Goal: Task Accomplishment & Management: Manage account settings

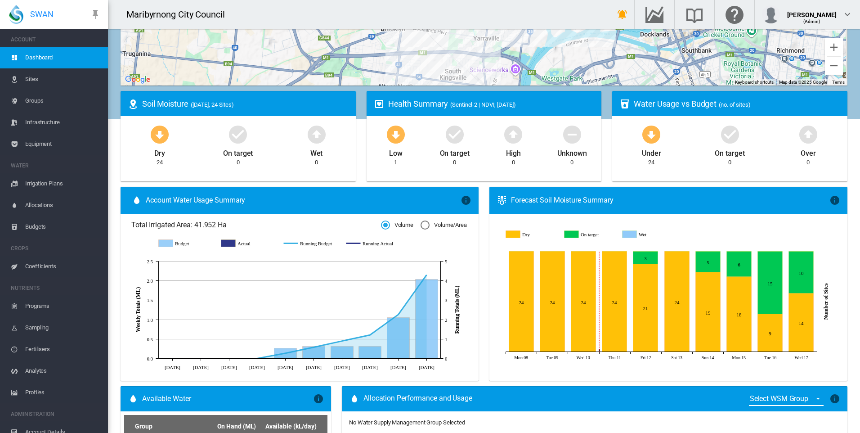
scroll to position [90, 0]
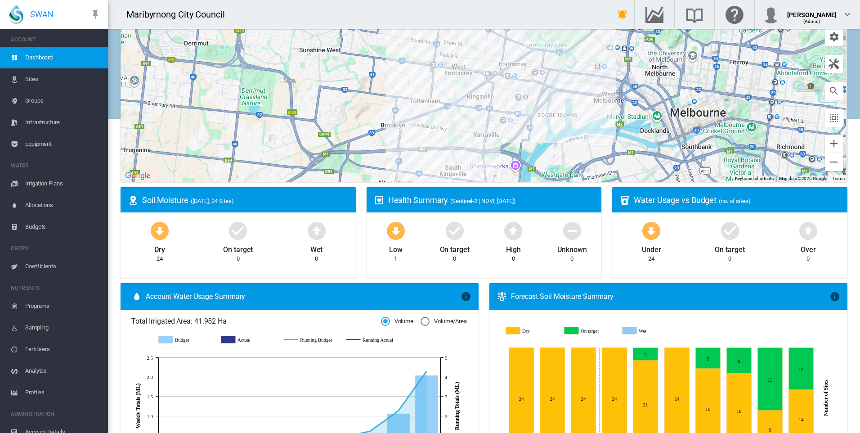
click at [56, 76] on span "Sites" at bounding box center [63, 79] width 76 height 22
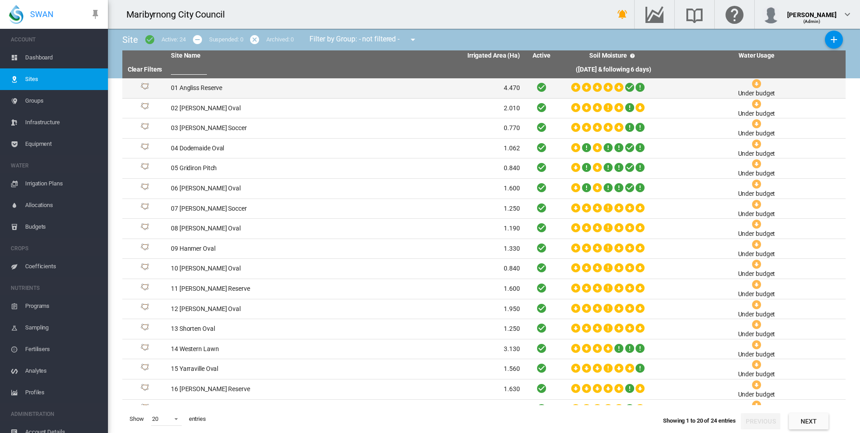
click at [264, 86] on td "01 Angliss Reserve" at bounding box center [256, 88] width 178 height 20
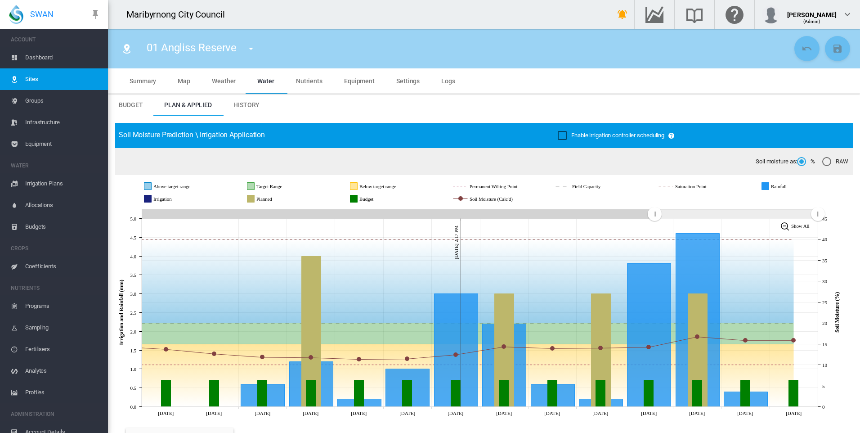
click at [586, 134] on span "Enable irrigation controller scheduling" at bounding box center [618, 135] width 93 height 7
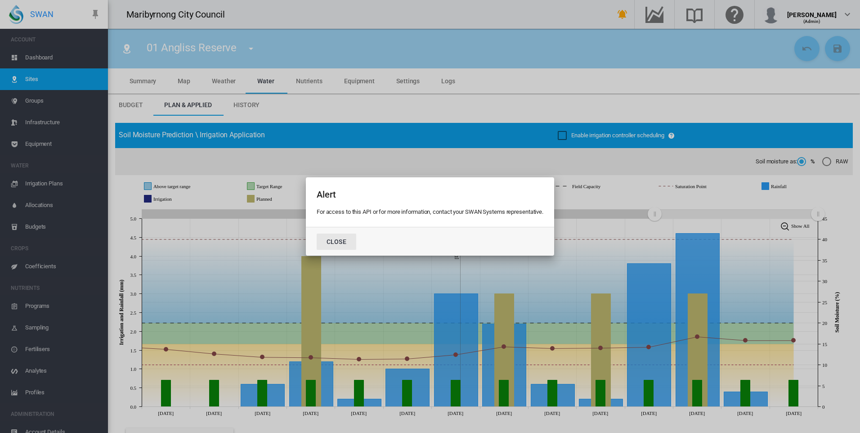
click at [328, 242] on button "Close" at bounding box center [337, 242] width 40 height 16
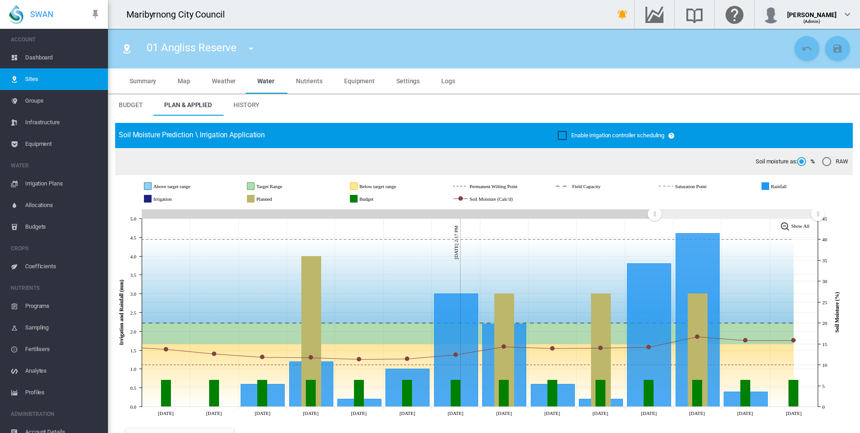
click at [672, 134] on md-icon at bounding box center [686, 135] width 37 height 11
